Goal: Task Accomplishment & Management: Manage account settings

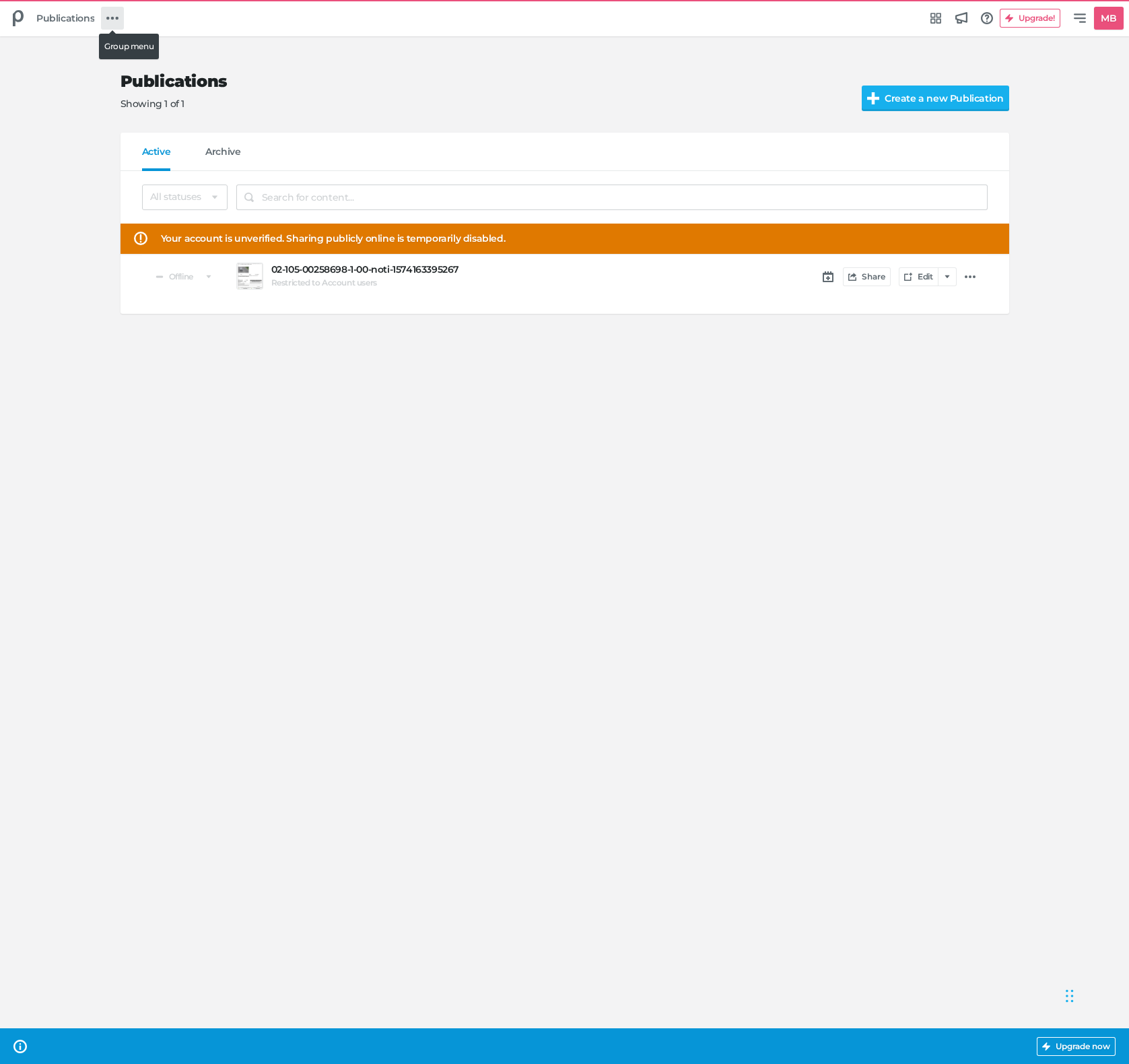
click at [119, 22] on link at bounding box center [112, 18] width 23 height 23
click at [145, 128] on h5 "Product Feed" at bounding box center [159, 133] width 64 height 11
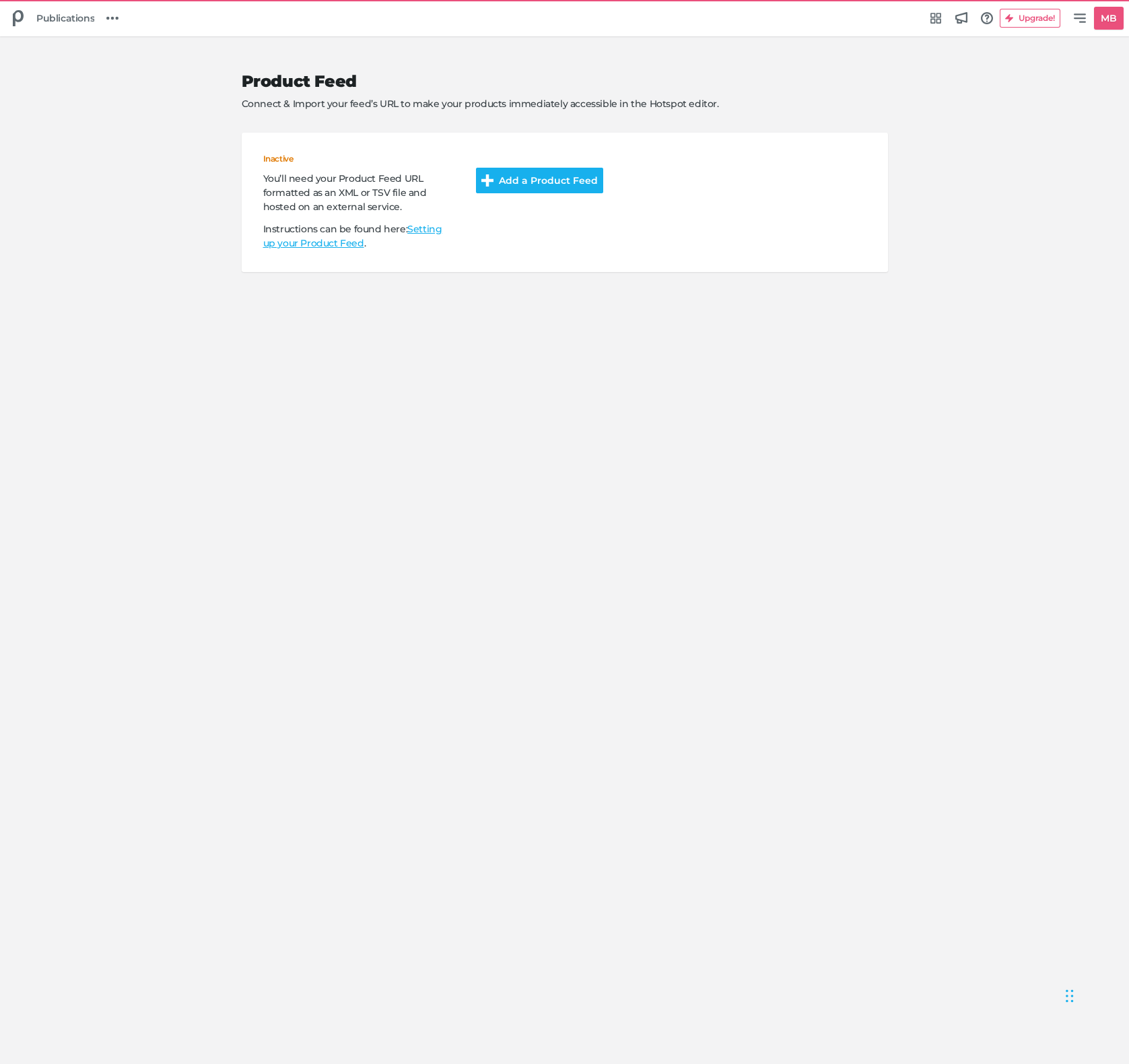
click at [563, 191] on button "Add a Product Feed" at bounding box center [540, 180] width 127 height 25
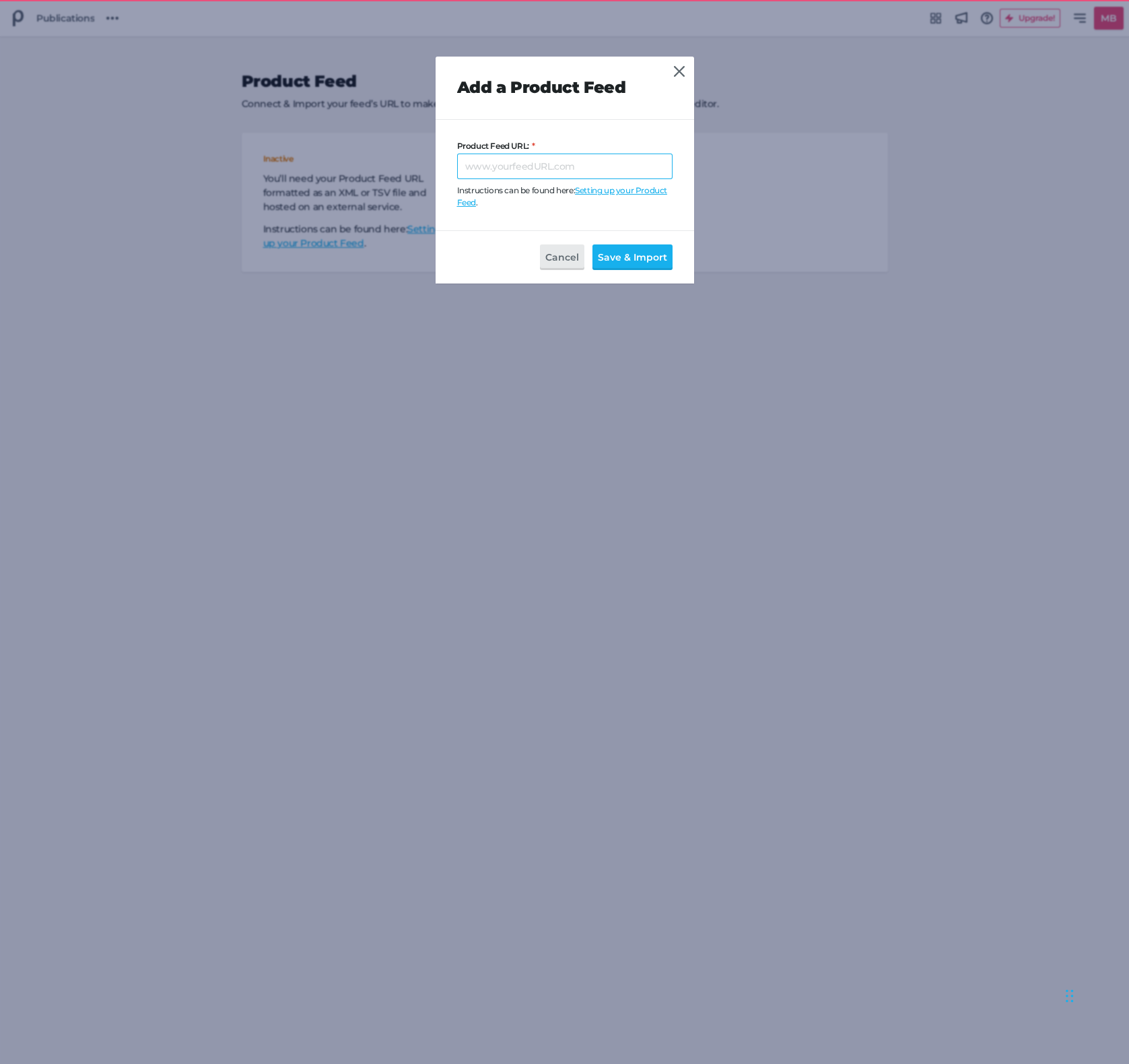
click at [573, 155] on input "Product Feed URL:" at bounding box center [564, 166] width 215 height 25
paste input "[URL][DOMAIN_NAME]"
type input "[URL][DOMAIN_NAME]"
click at [634, 256] on button "Save & Import" at bounding box center [633, 256] width 80 height 25
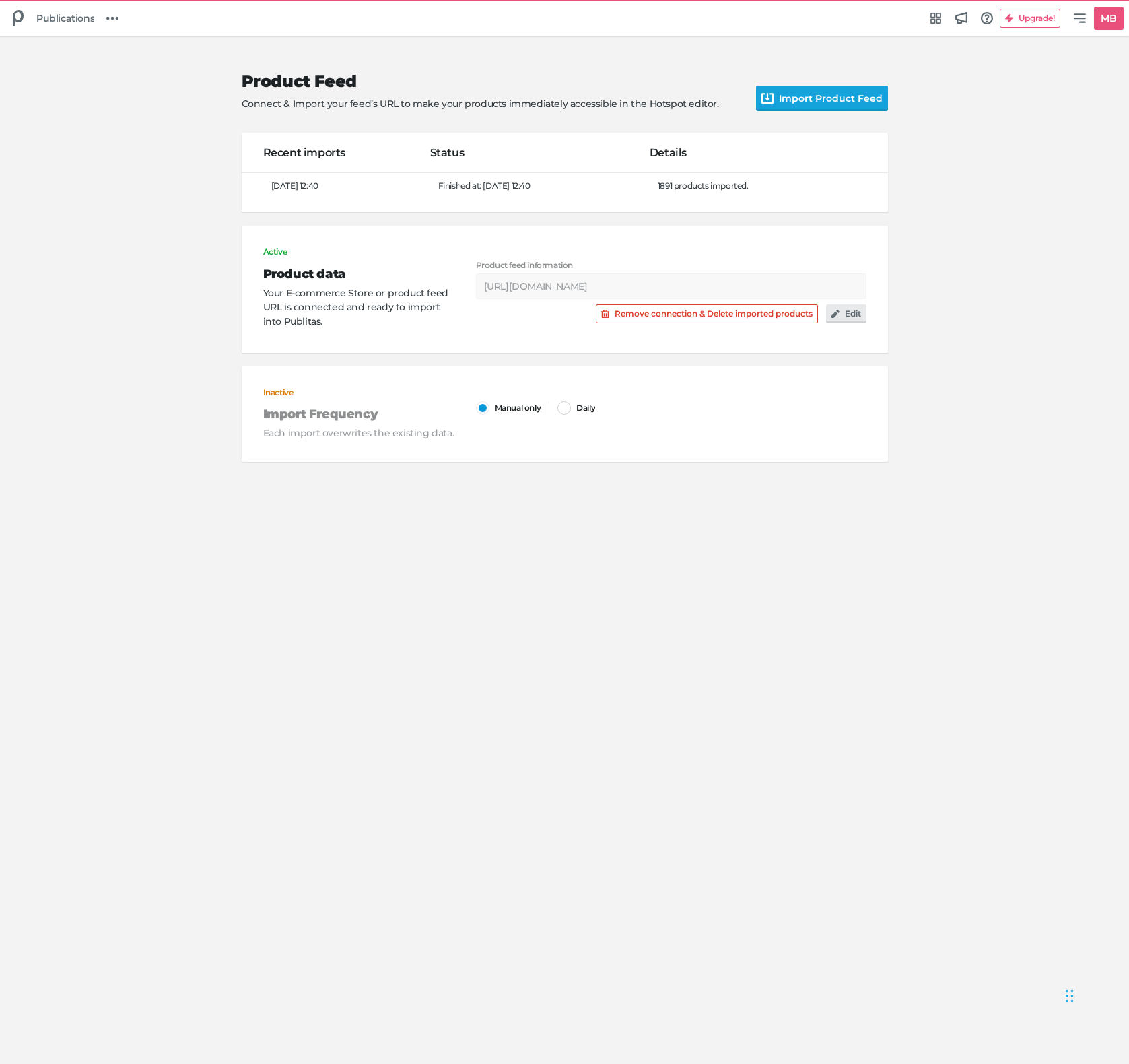
click at [833, 99] on button "Import Product Feed" at bounding box center [821, 98] width 132 height 25
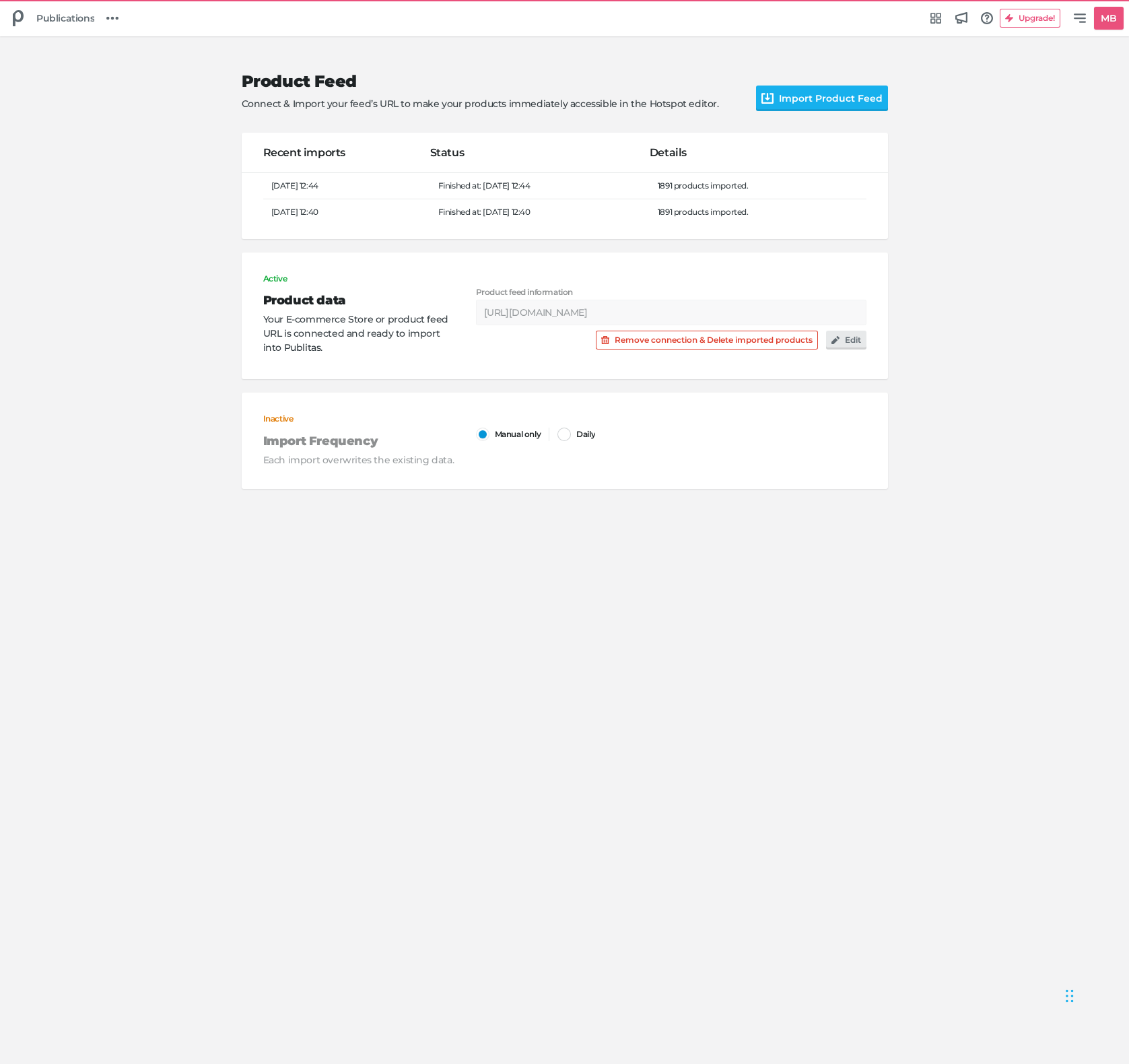
click at [171, 563] on div "Product Feed Connect & Import your feed’s URL to make your products immediately…" at bounding box center [564, 550] width 1129 height 1027
click at [858, 344] on button "Edit" at bounding box center [847, 340] width 40 height 19
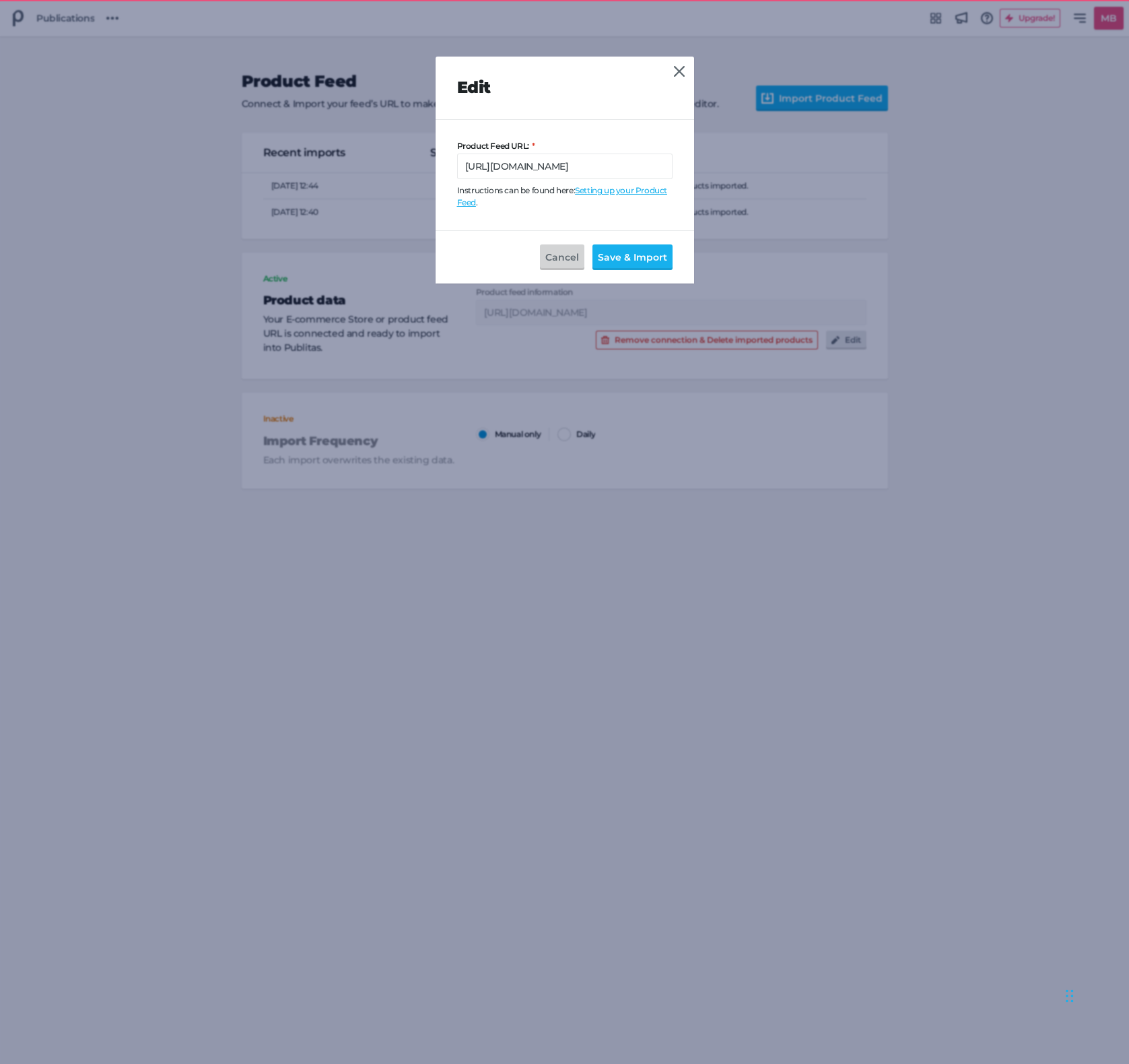
click at [551, 249] on button "Cancel" at bounding box center [561, 256] width 44 height 25
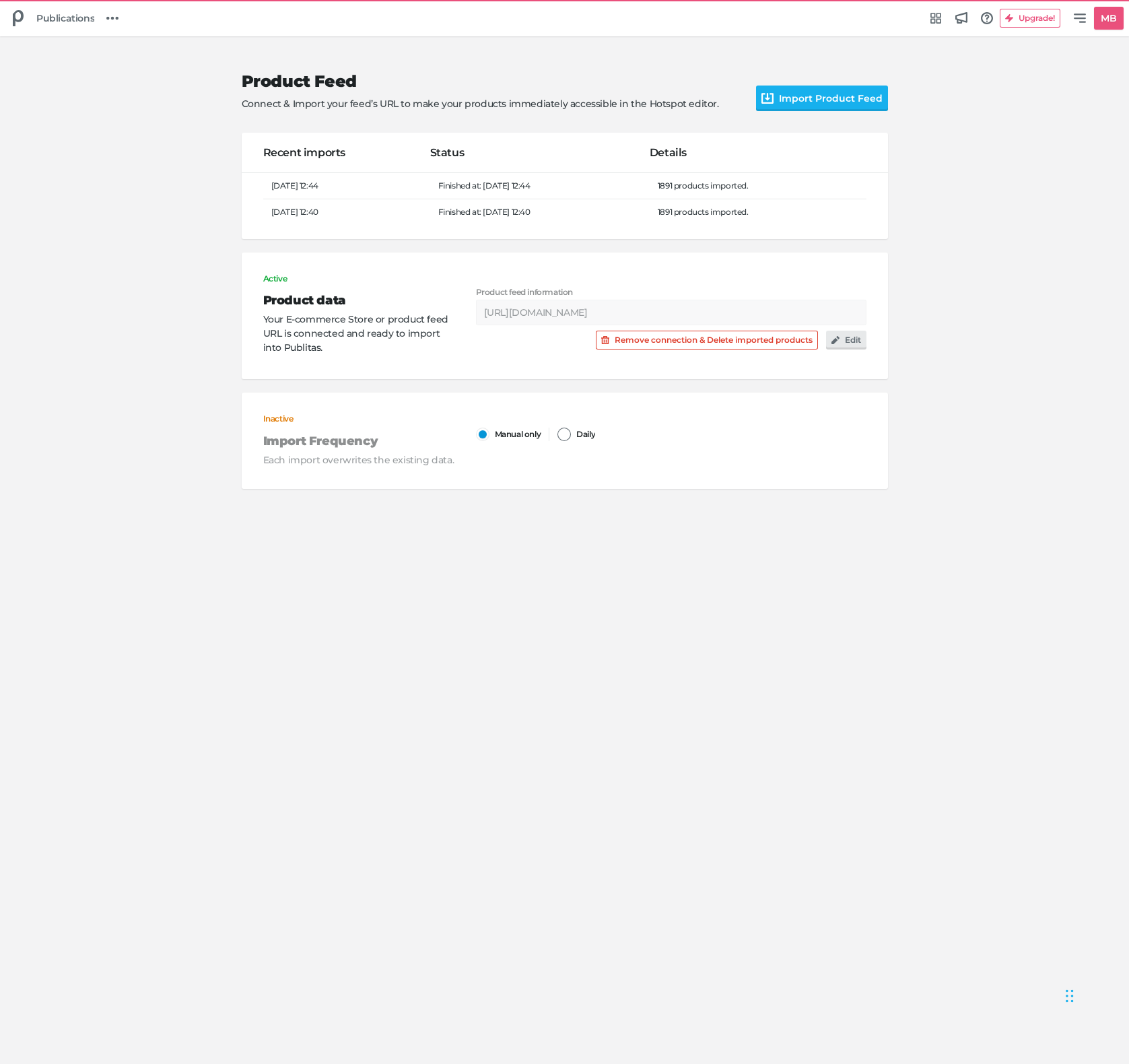
click at [575, 427] on label "Daily" at bounding box center [575, 433] width 37 height 13
click at [557, 427] on input "Daily" at bounding box center [557, 427] width 0 height 0
select select "2"
select select "Etc/UTC"
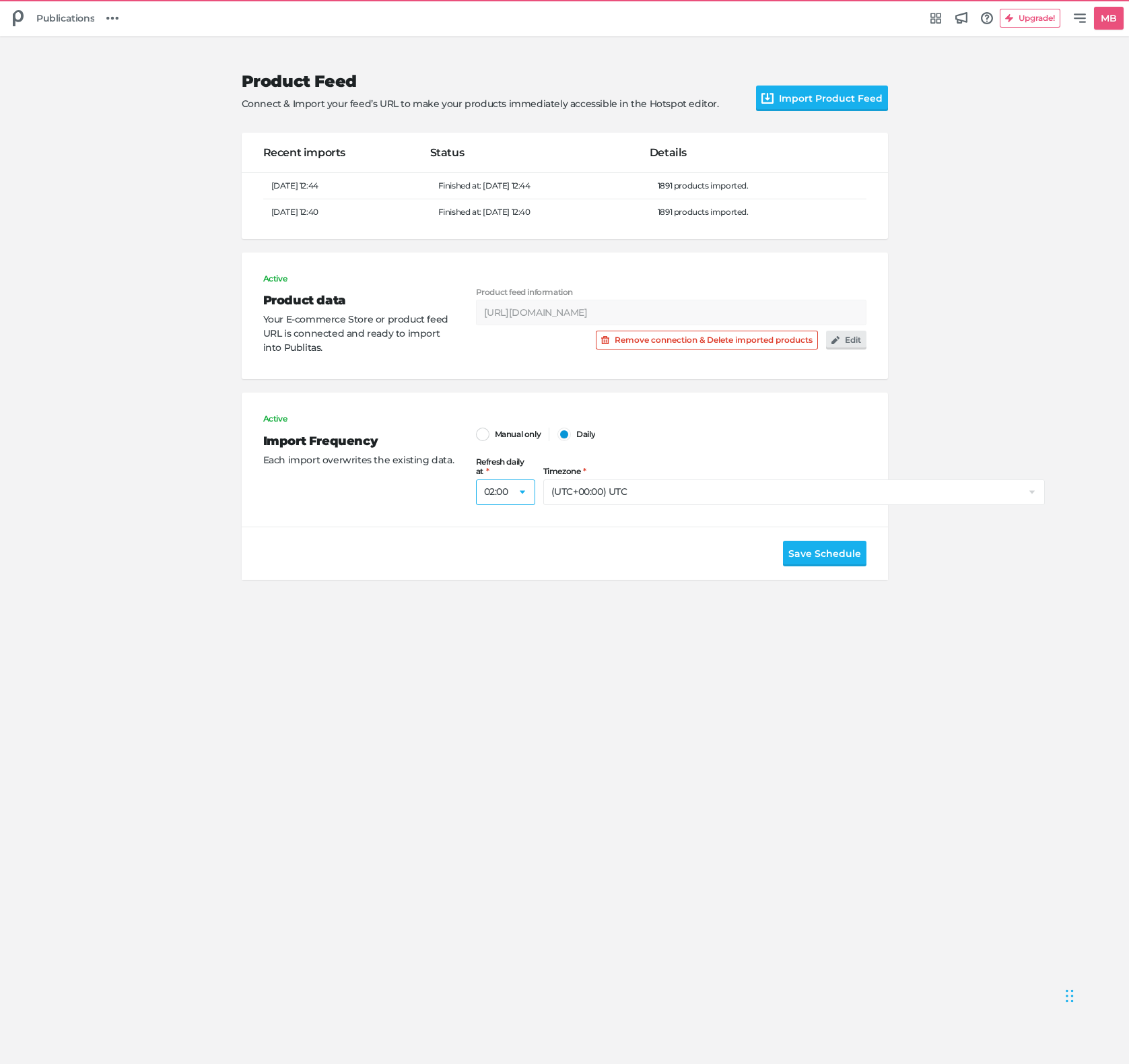
click at [515, 482] on select "00:00 01:00 02:00 03:00 04:00 05:00 06:00 07:00 08:00 09:00 10:00 11:00 12:00 1…" at bounding box center [506, 492] width 59 height 25
select select "16"
click at [476, 480] on select "00:00 01:00 02:00 03:00 04:00 05:00 06:00 07:00 08:00 09:00 10:00 11:00 12:00 1…" at bounding box center [506, 492] width 59 height 25
click at [818, 542] on button "Save Schedule" at bounding box center [825, 553] width 84 height 25
click at [480, 435] on div at bounding box center [482, 433] width 13 height 13
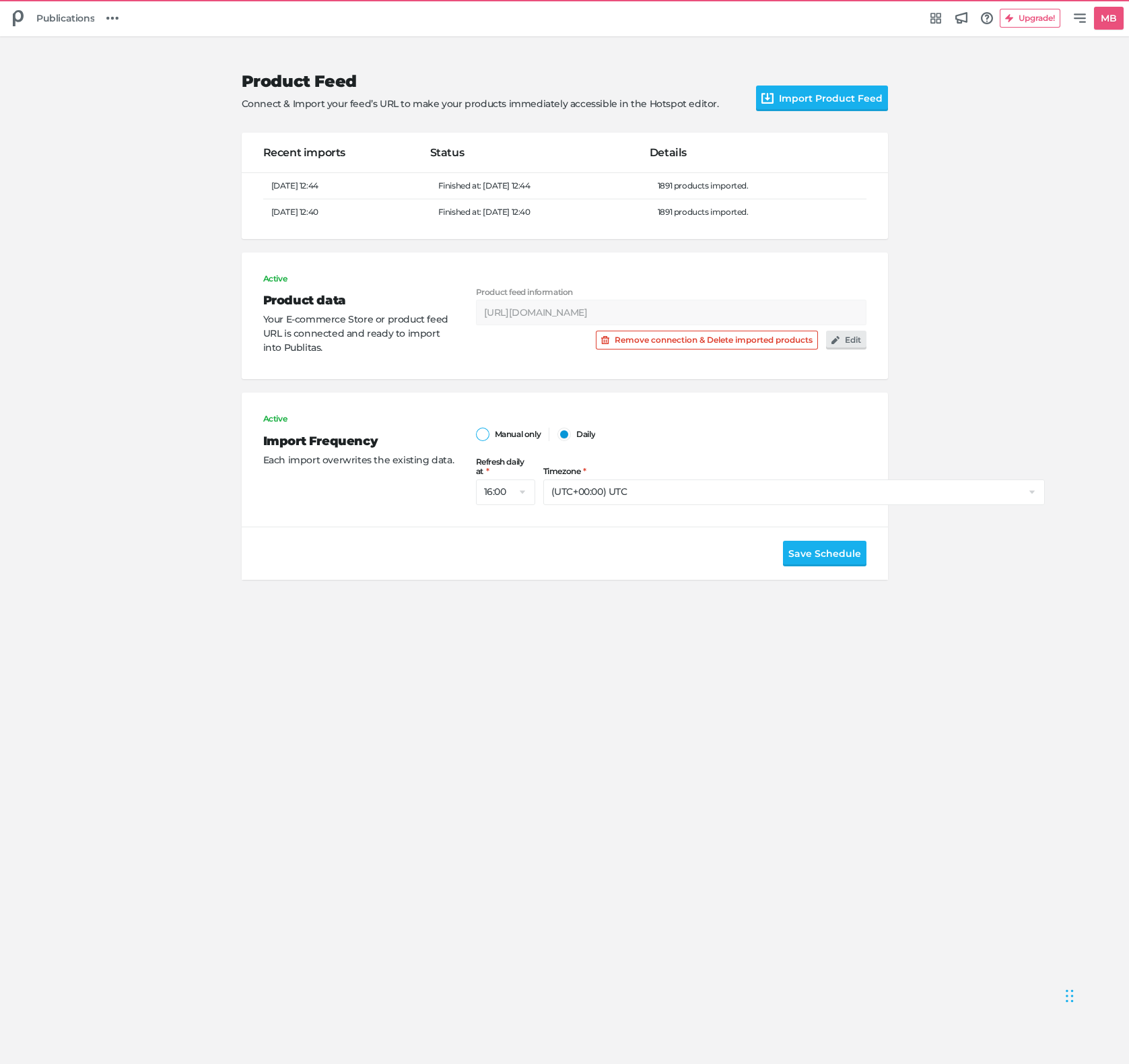
click at [476, 427] on input "Manual only" at bounding box center [476, 427] width 0 height 0
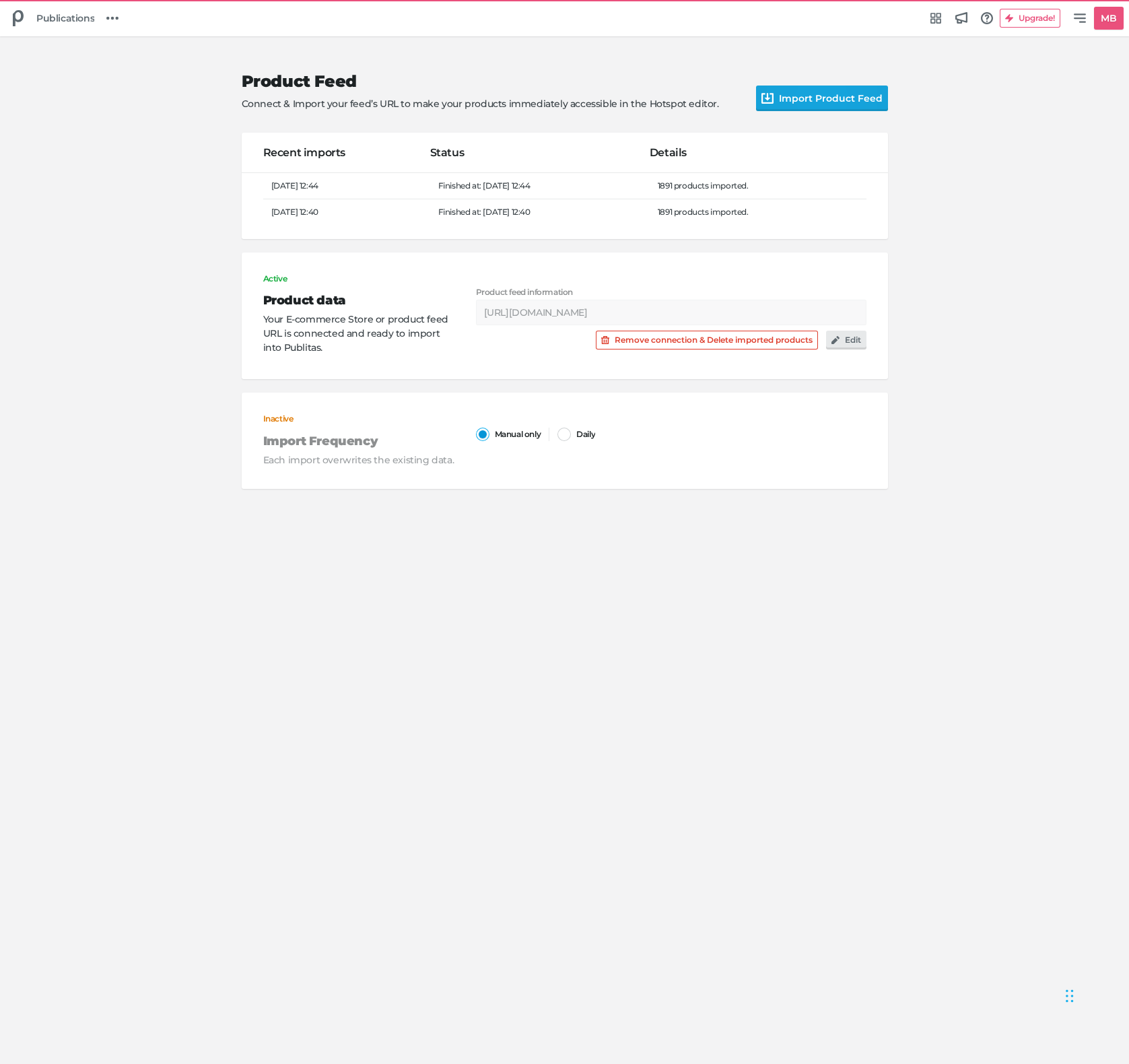
click at [799, 106] on button "Import Product Feed" at bounding box center [821, 98] width 132 height 25
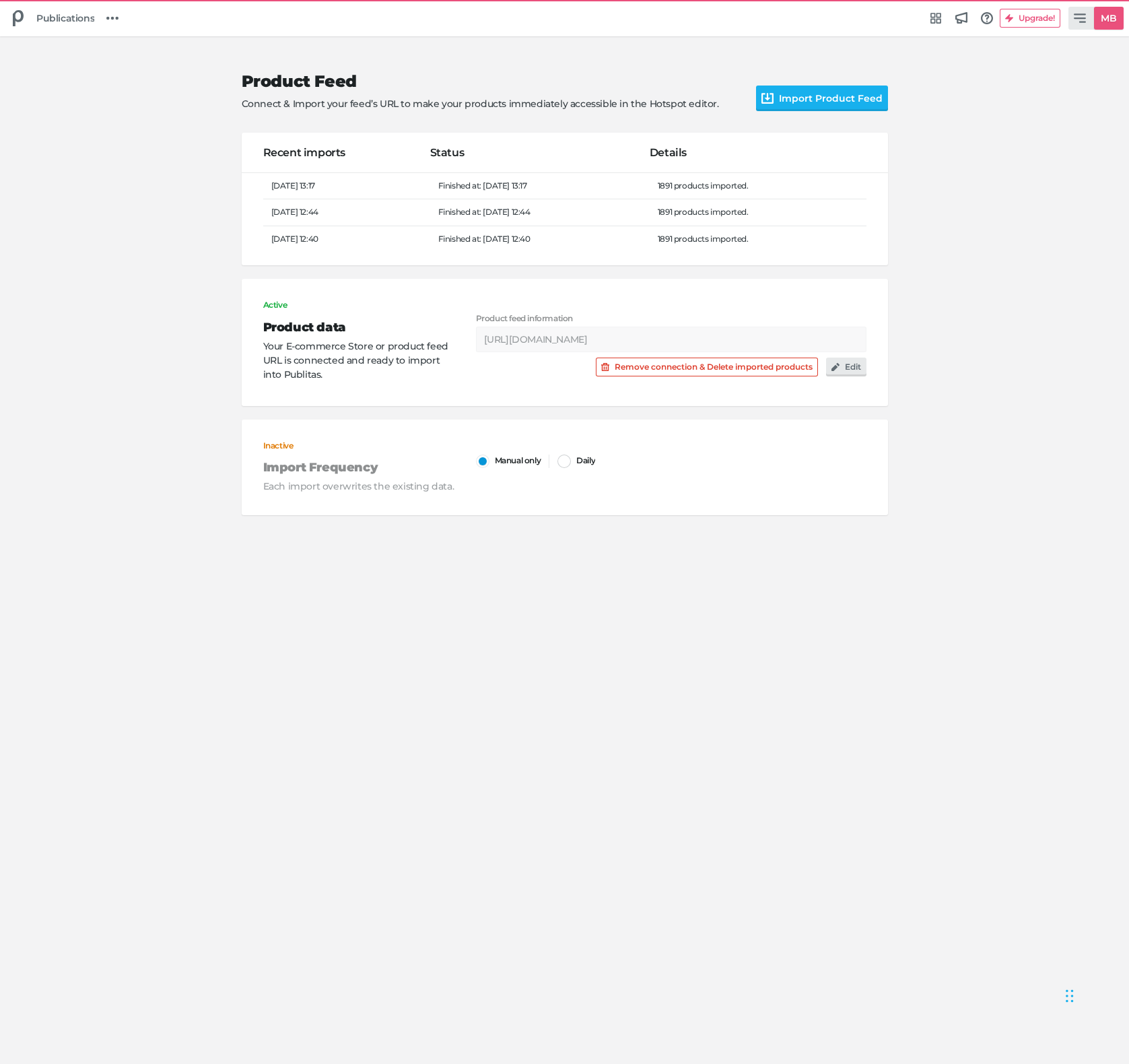
click at [1110, 21] on h5 "MB" at bounding box center [1108, 17] width 26 height 22
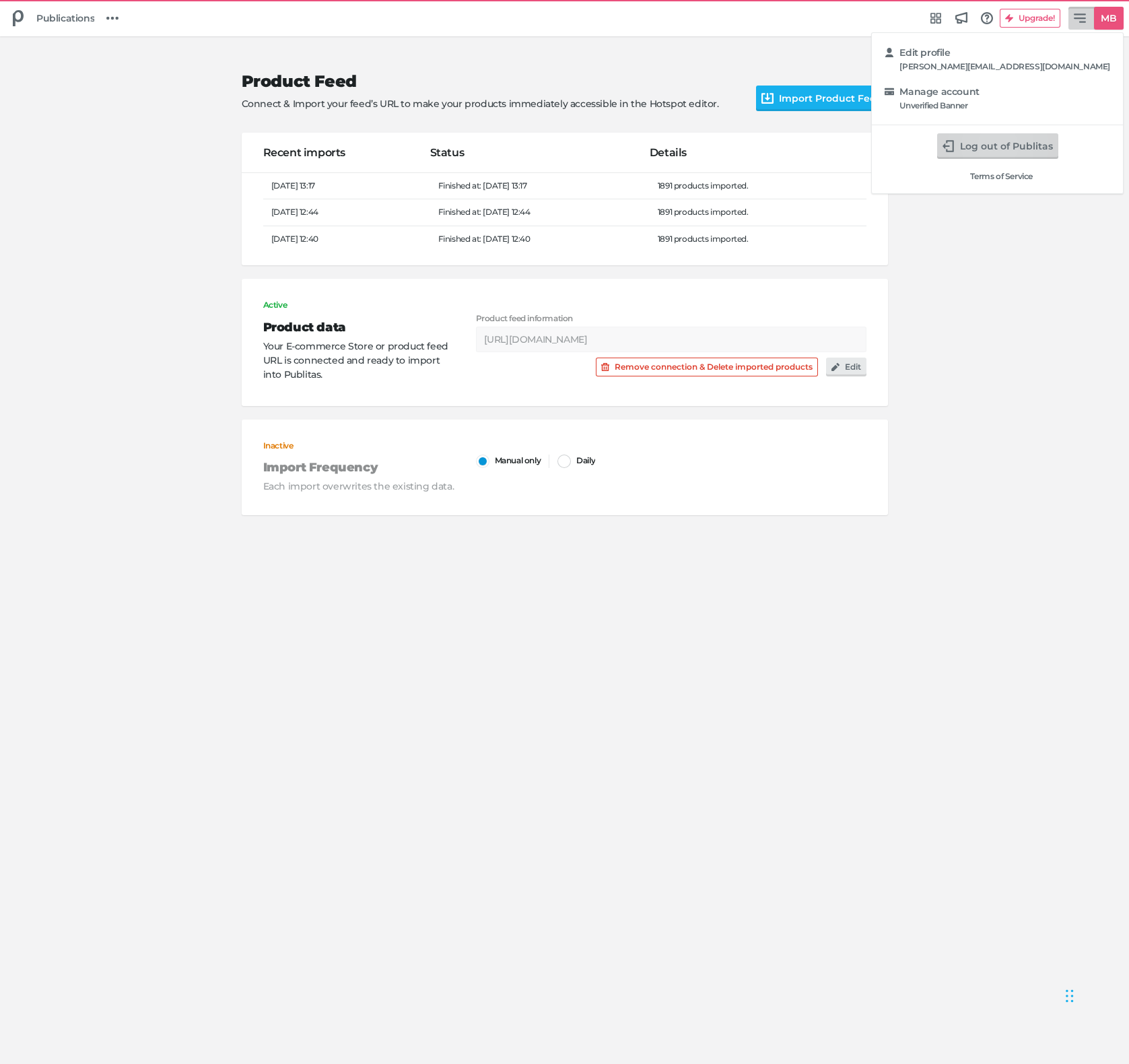
click at [1024, 143] on button "Log out of Publitas" at bounding box center [997, 146] width 121 height 25
